Goal: Go to known website: Access a specific website the user already knows

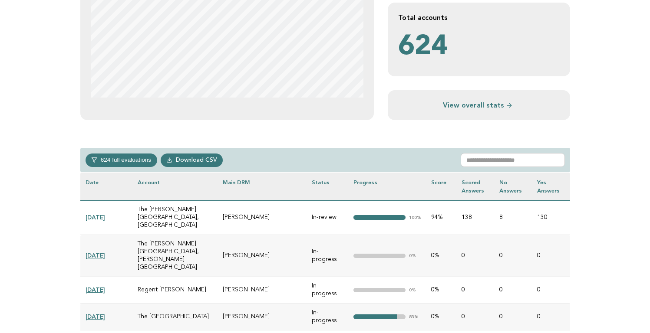
scroll to position [267, 0]
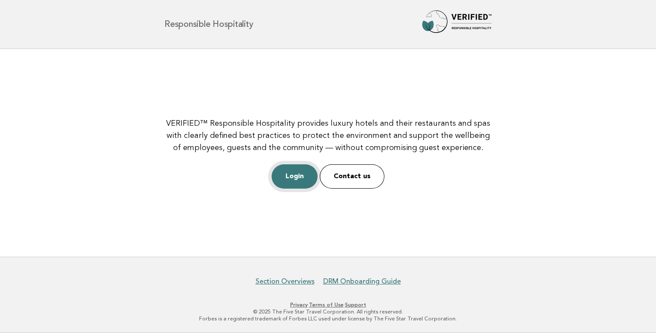
click at [293, 179] on link "Login" at bounding box center [295, 177] width 46 height 24
